Goal: Navigation & Orientation: Find specific page/section

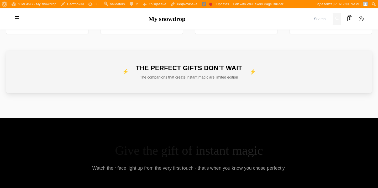
scroll to position [2302, 0]
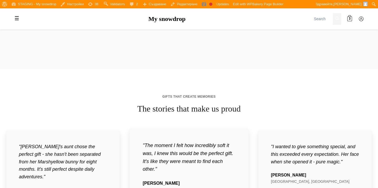
scroll to position [2063, 0]
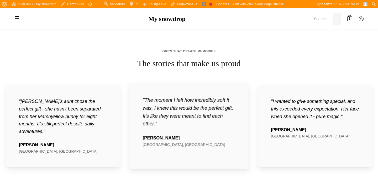
scroll to position [2141, 0]
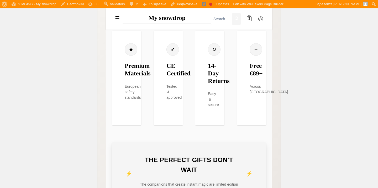
scroll to position [2141, 0]
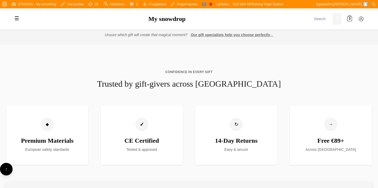
scroll to position [2211, 0]
